Goal: Task Accomplishment & Management: Use online tool/utility

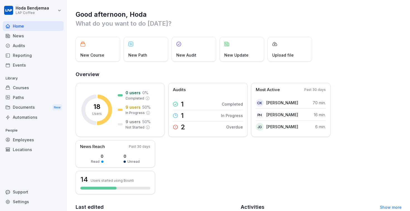
click at [16, 29] on div "Home" at bounding box center [33, 26] width 61 height 10
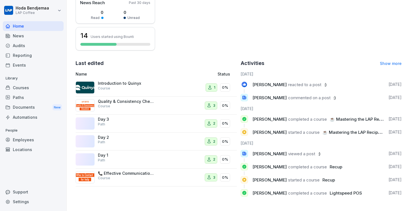
scroll to position [144, 0]
click at [31, 98] on div "Paths" at bounding box center [33, 98] width 61 height 10
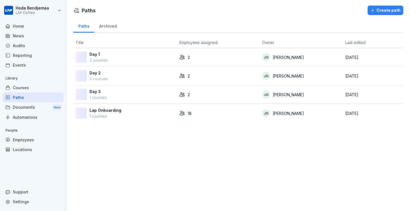
click at [47, 93] on div "Paths" at bounding box center [33, 98] width 61 height 10
click at [42, 89] on div "Courses" at bounding box center [33, 88] width 61 height 10
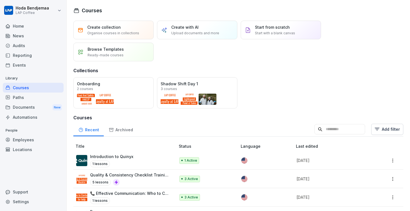
click at [24, 95] on div "Paths" at bounding box center [33, 98] width 61 height 10
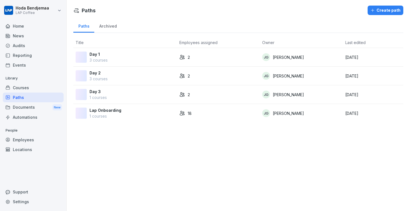
click at [28, 90] on div "Courses" at bounding box center [33, 88] width 61 height 10
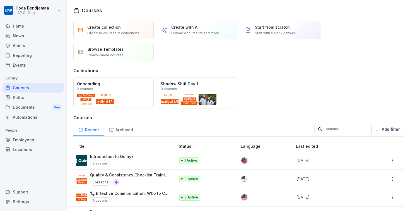
click at [246, 34] on div "Start from scratch Start with a blank canvas" at bounding box center [281, 30] width 80 height 19
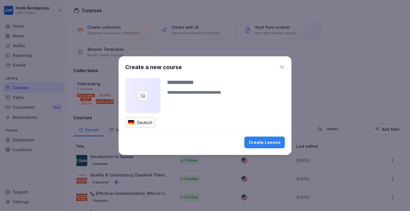
click at [282, 68] on icon "button" at bounding box center [282, 67] width 6 height 6
